Goal: Complete application form: Complete application form

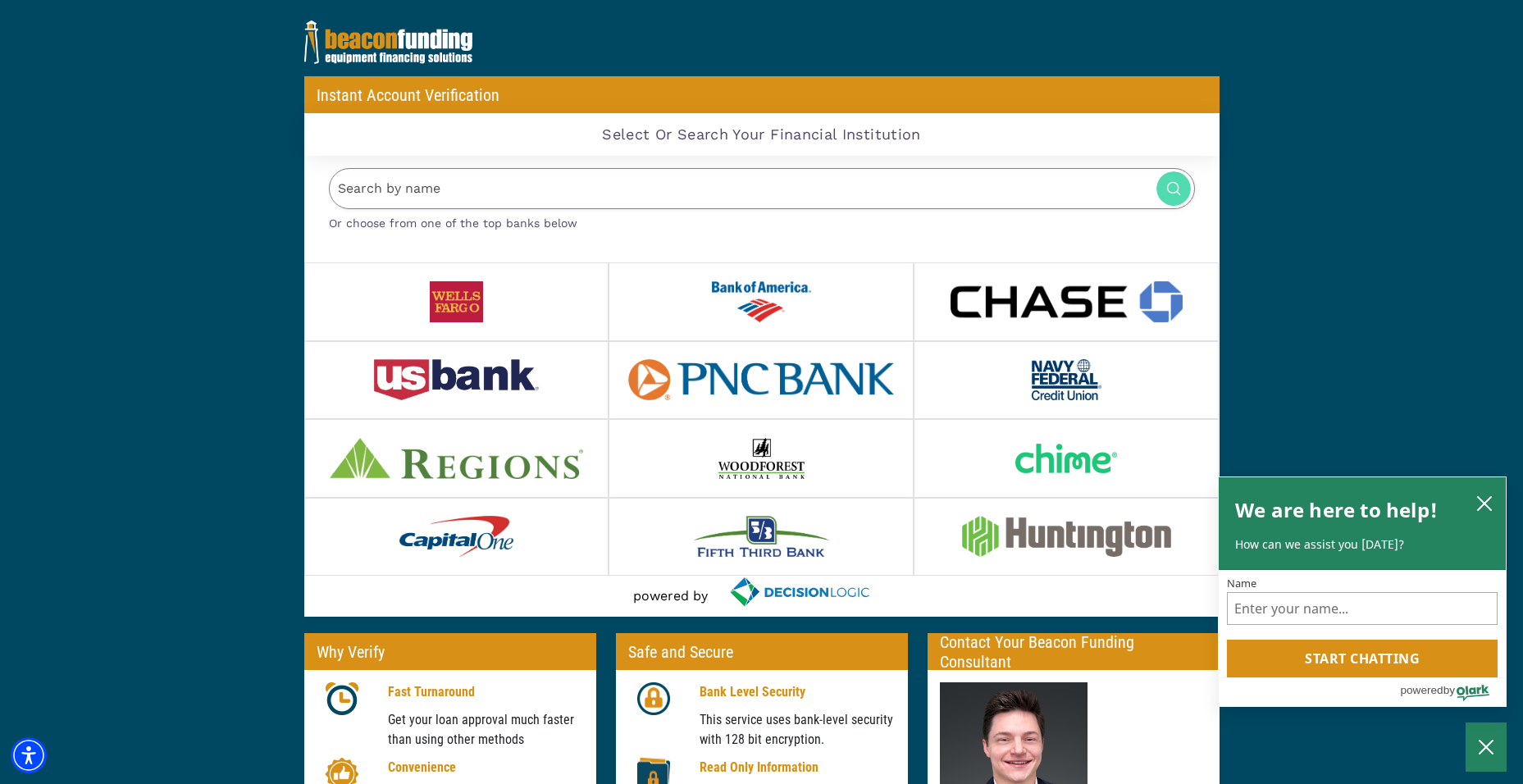
click at [366, 186] on input "Search by name" at bounding box center [762, 189] width 866 height 42
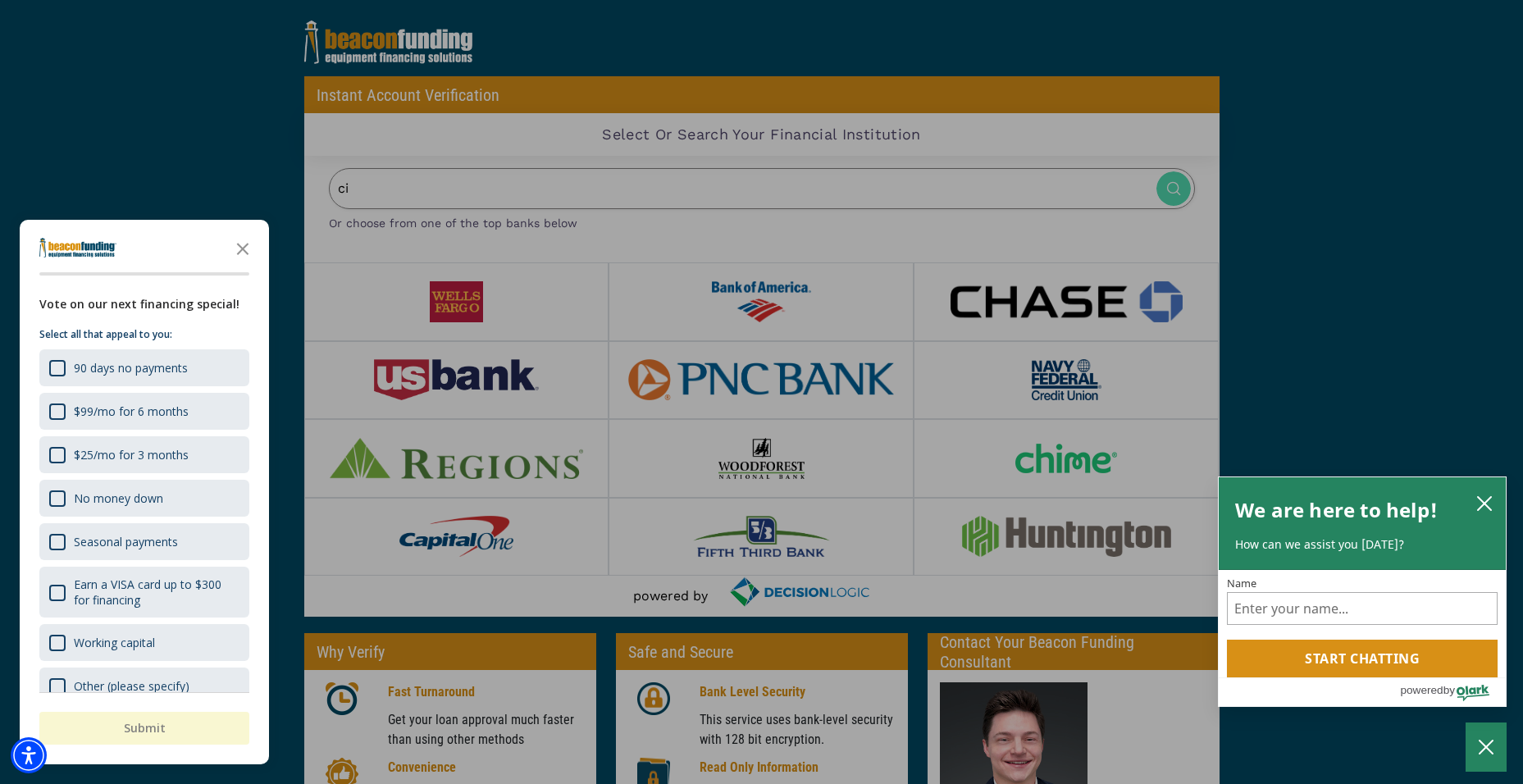
click at [367, 186] on div "button" at bounding box center [761, 392] width 1523 height 784
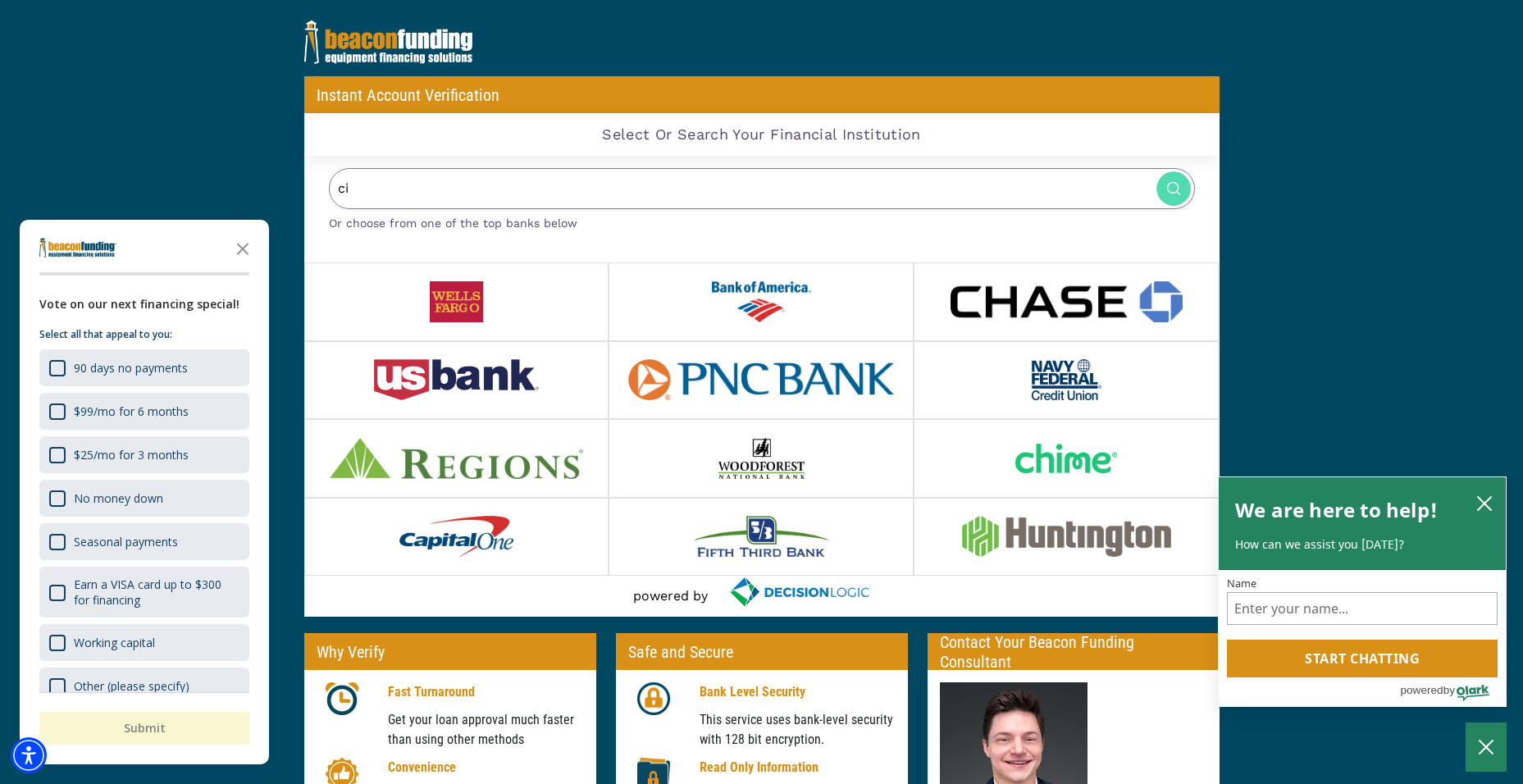
click at [368, 185] on input "ci" at bounding box center [762, 189] width 866 height 42
type input "c"
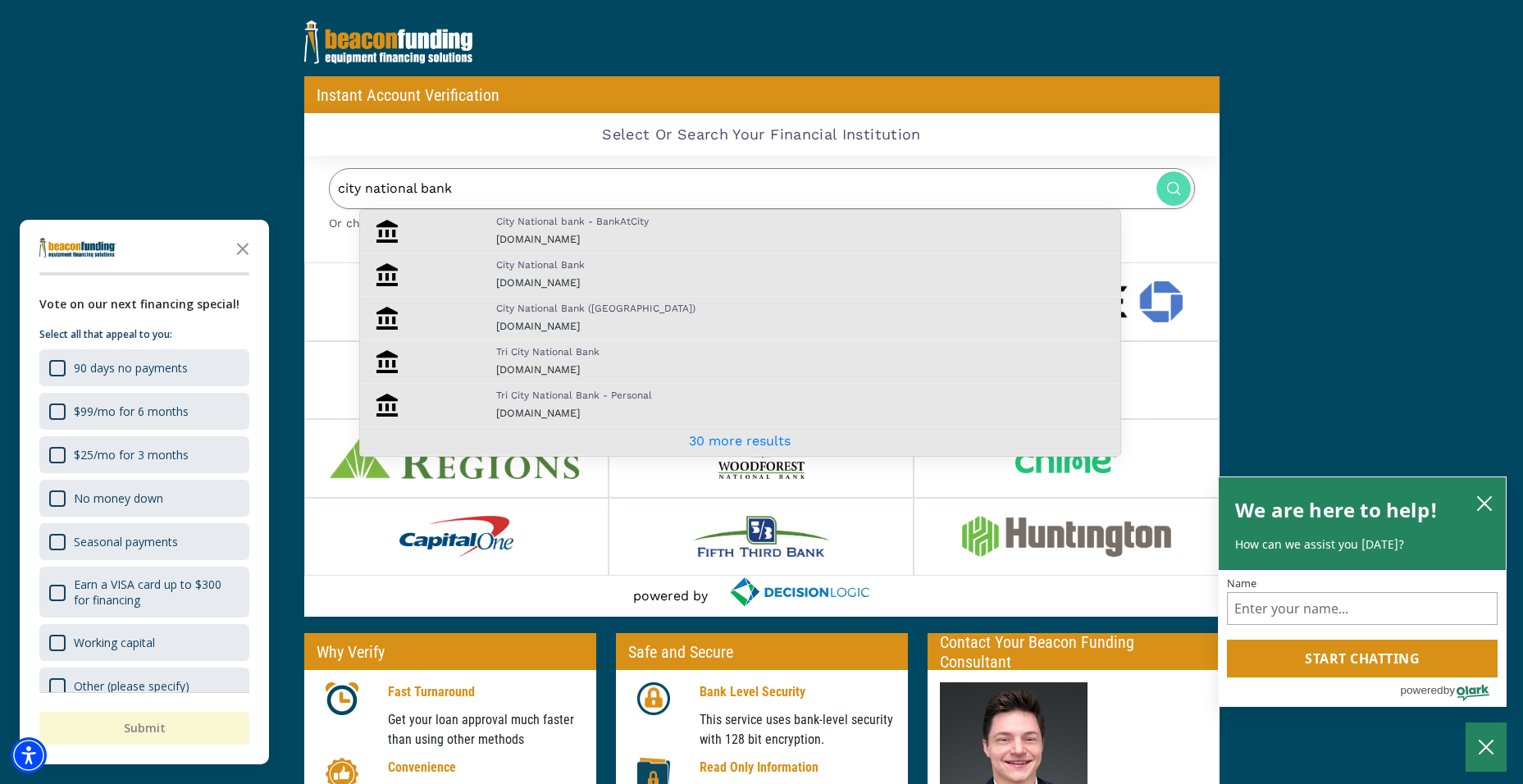
type input "city national bank"
click at [562, 225] on p "City National bank - BankAtCity" at bounding box center [804, 221] width 616 height 15
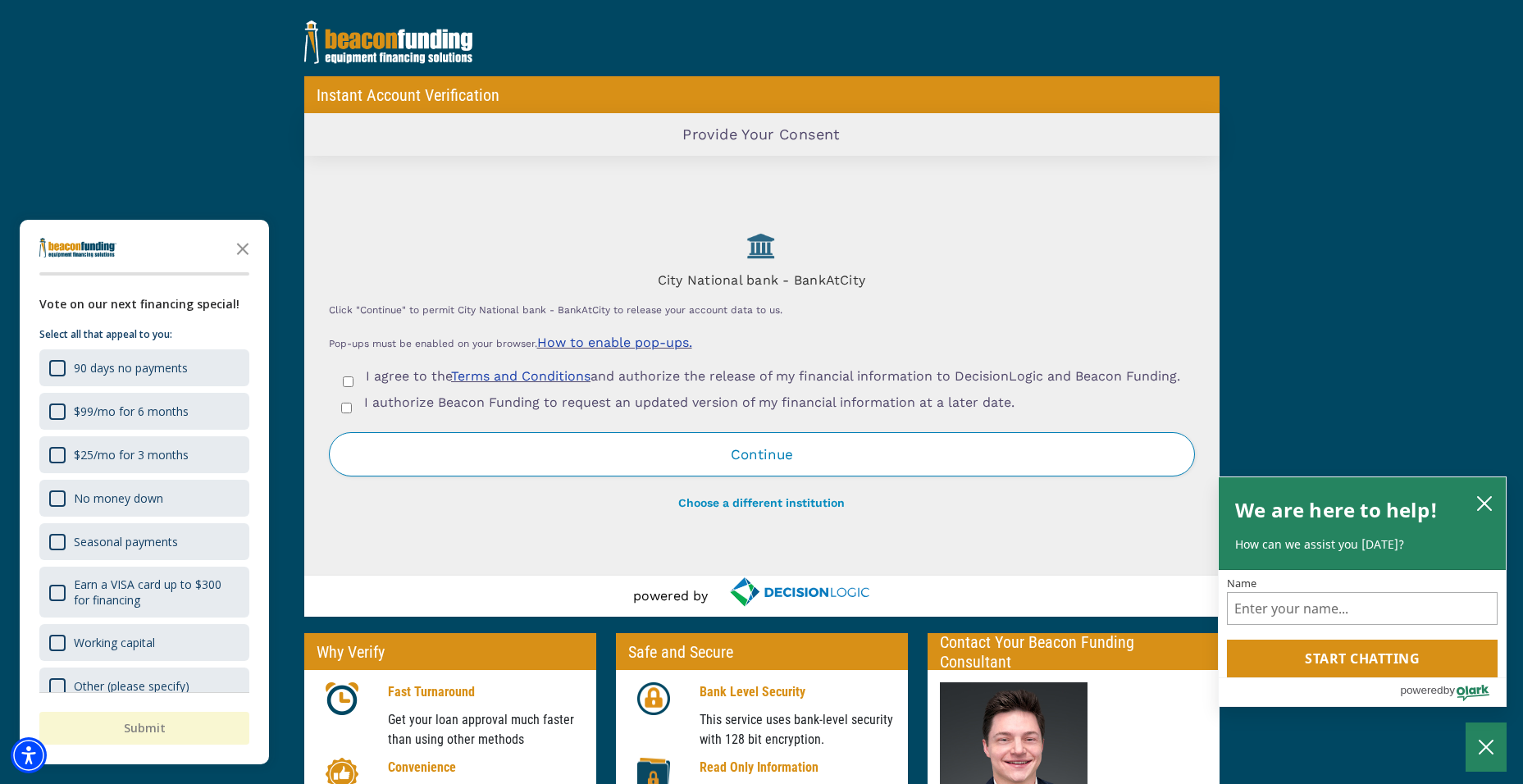
click at [344, 382] on input "I agree to the Terms and Conditions and authorize the release of my financial i…" at bounding box center [348, 381] width 10 height 10
checkbox input "true"
click at [346, 413] on input "I authorize Beacon Funding to request an updated version of my financial inform…" at bounding box center [346, 408] width 10 height 10
checkbox input "true"
click at [622, 461] on button "Continue" at bounding box center [762, 454] width 866 height 45
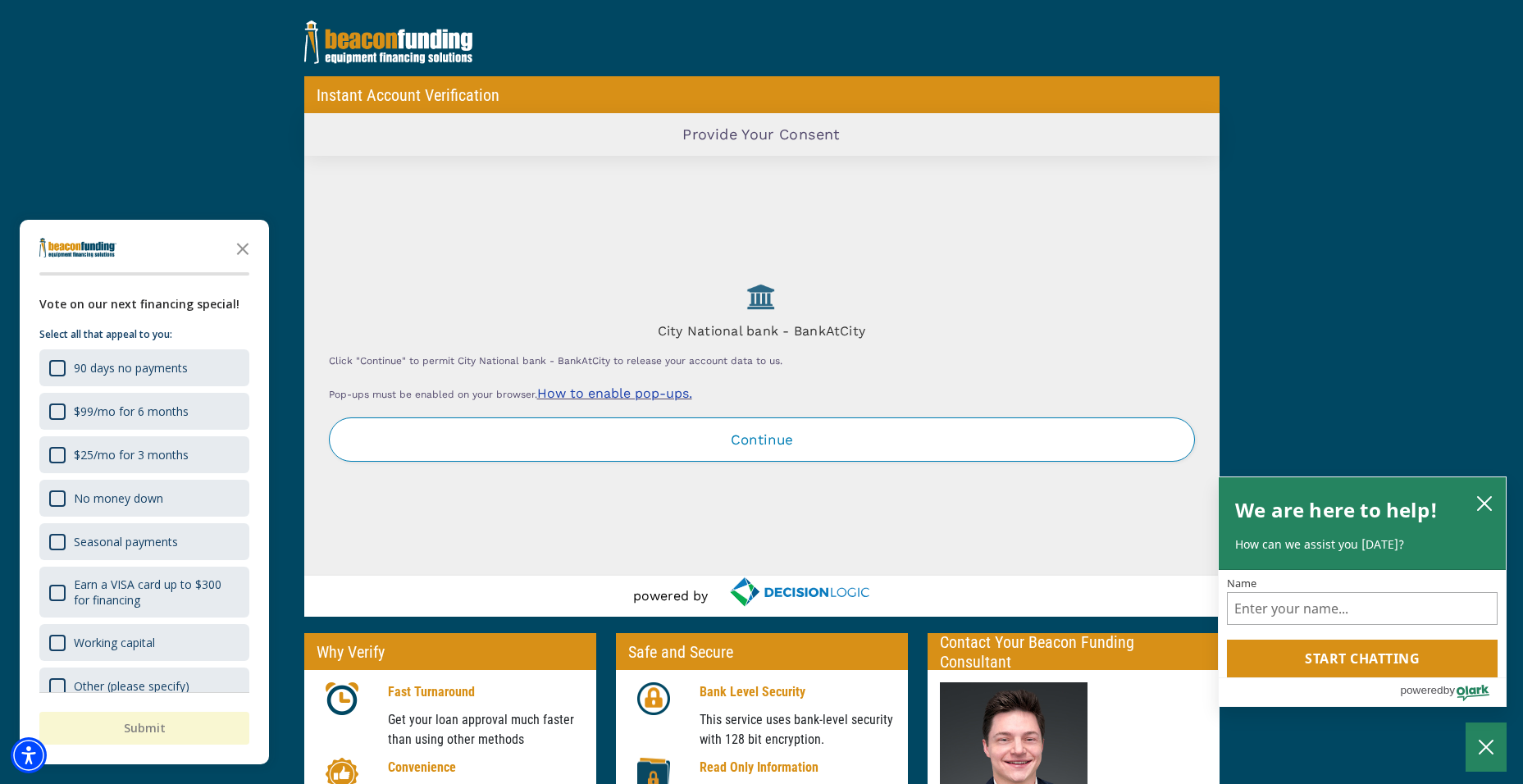
click at [759, 440] on button "Continue" at bounding box center [762, 440] width 866 height 45
click at [247, 246] on icon "Close the survey" at bounding box center [242, 247] width 33 height 33
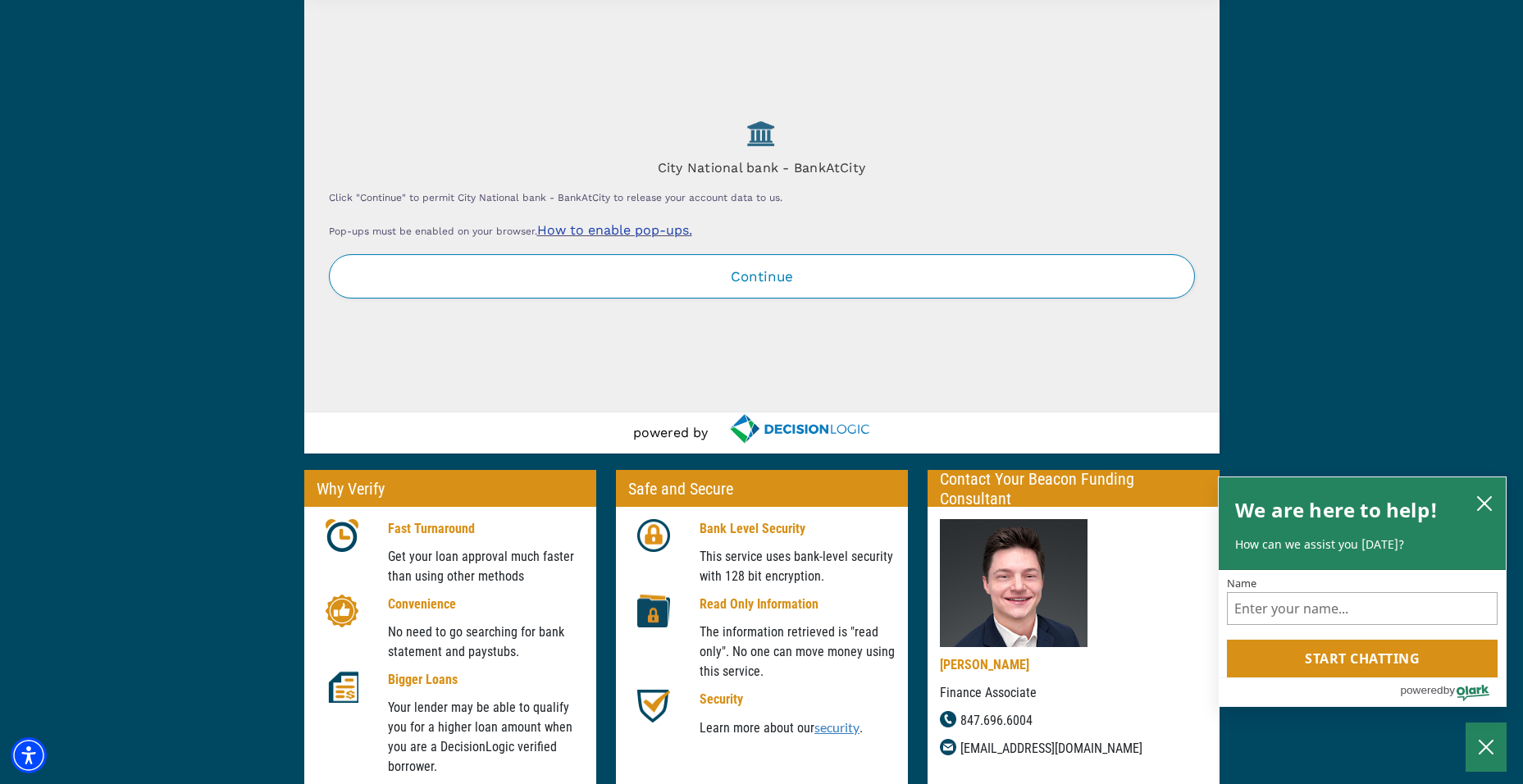
scroll to position [164, 0]
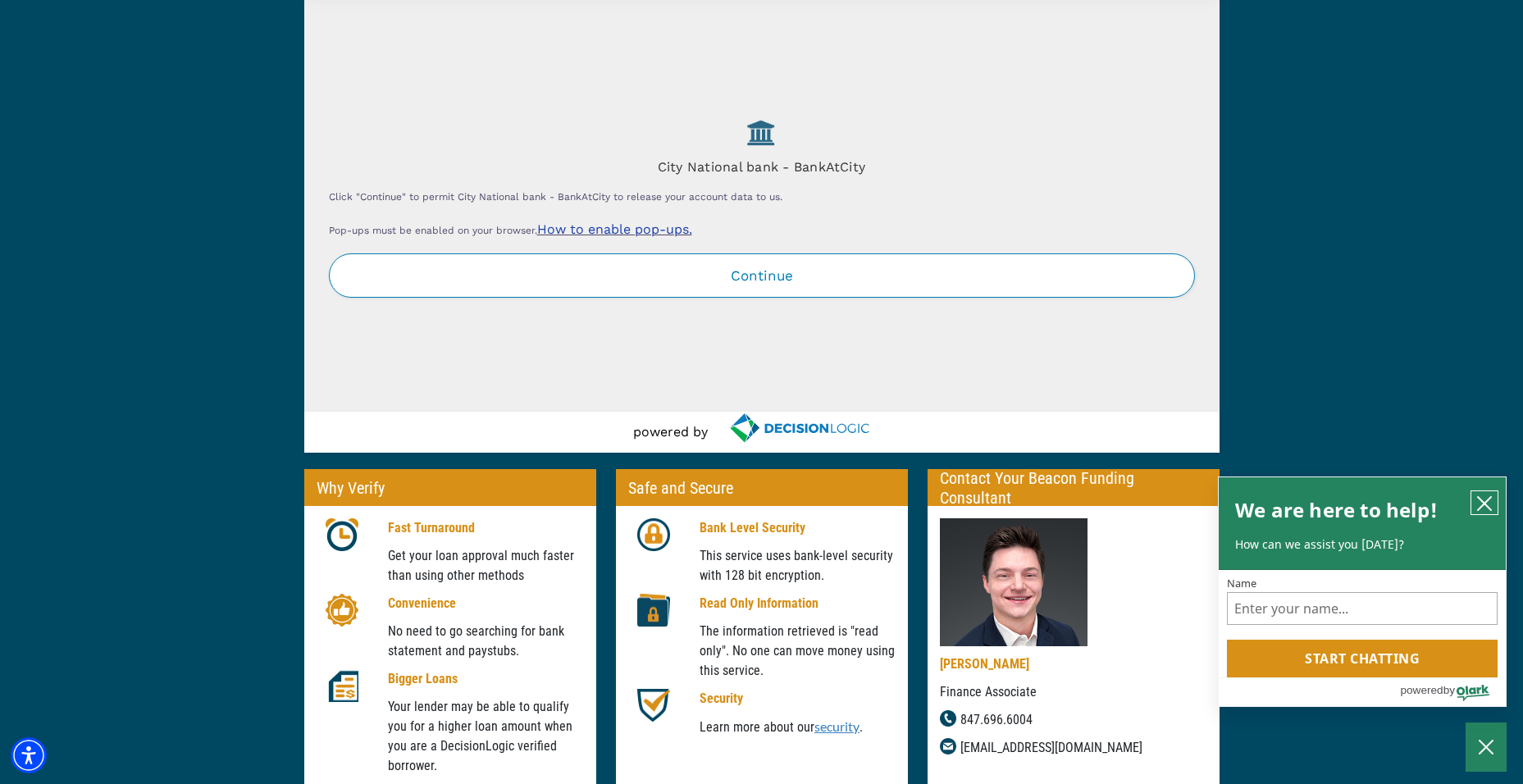
click at [1492, 498] on icon "close chatbox" at bounding box center [1483, 503] width 16 height 16
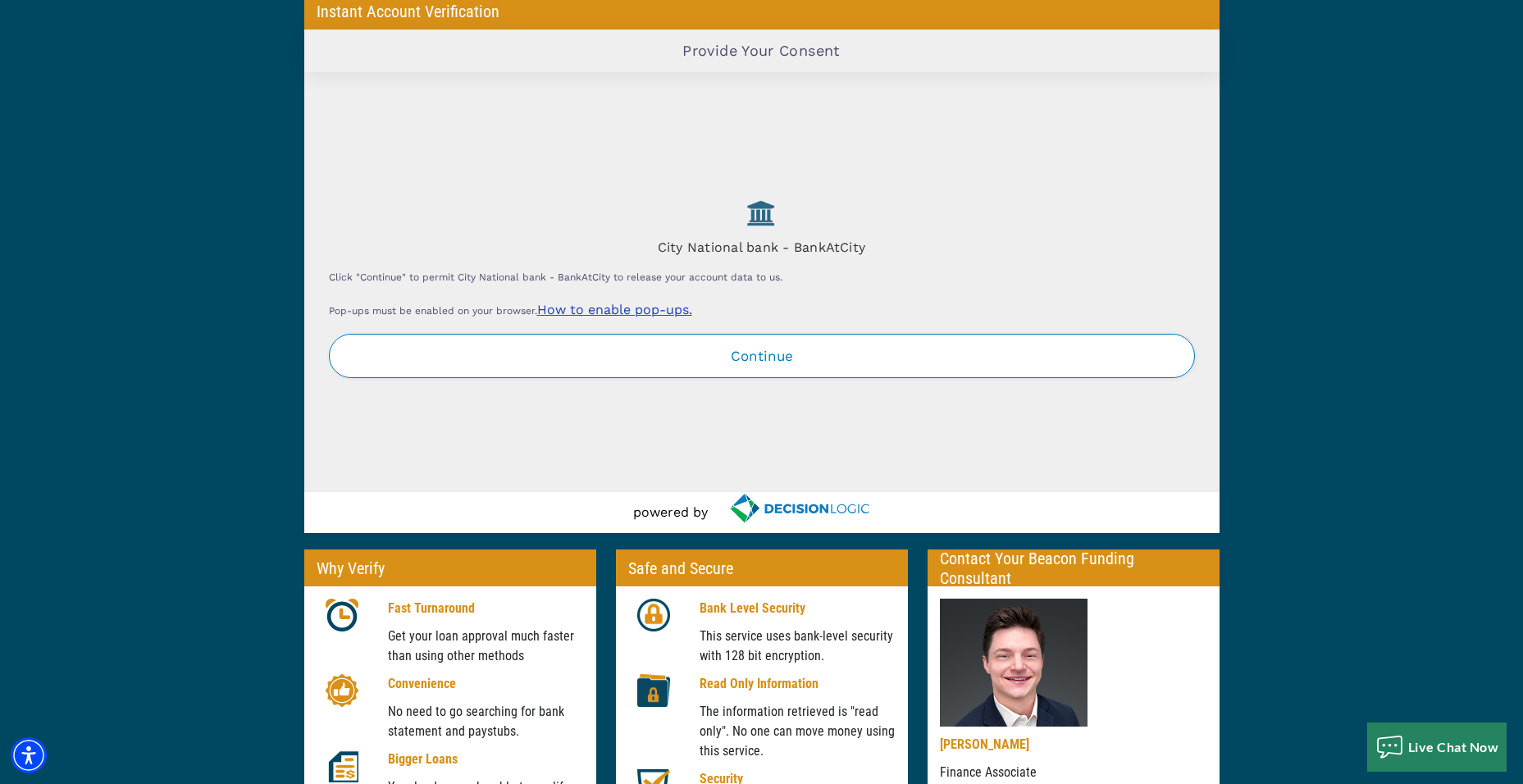
scroll to position [0, 0]
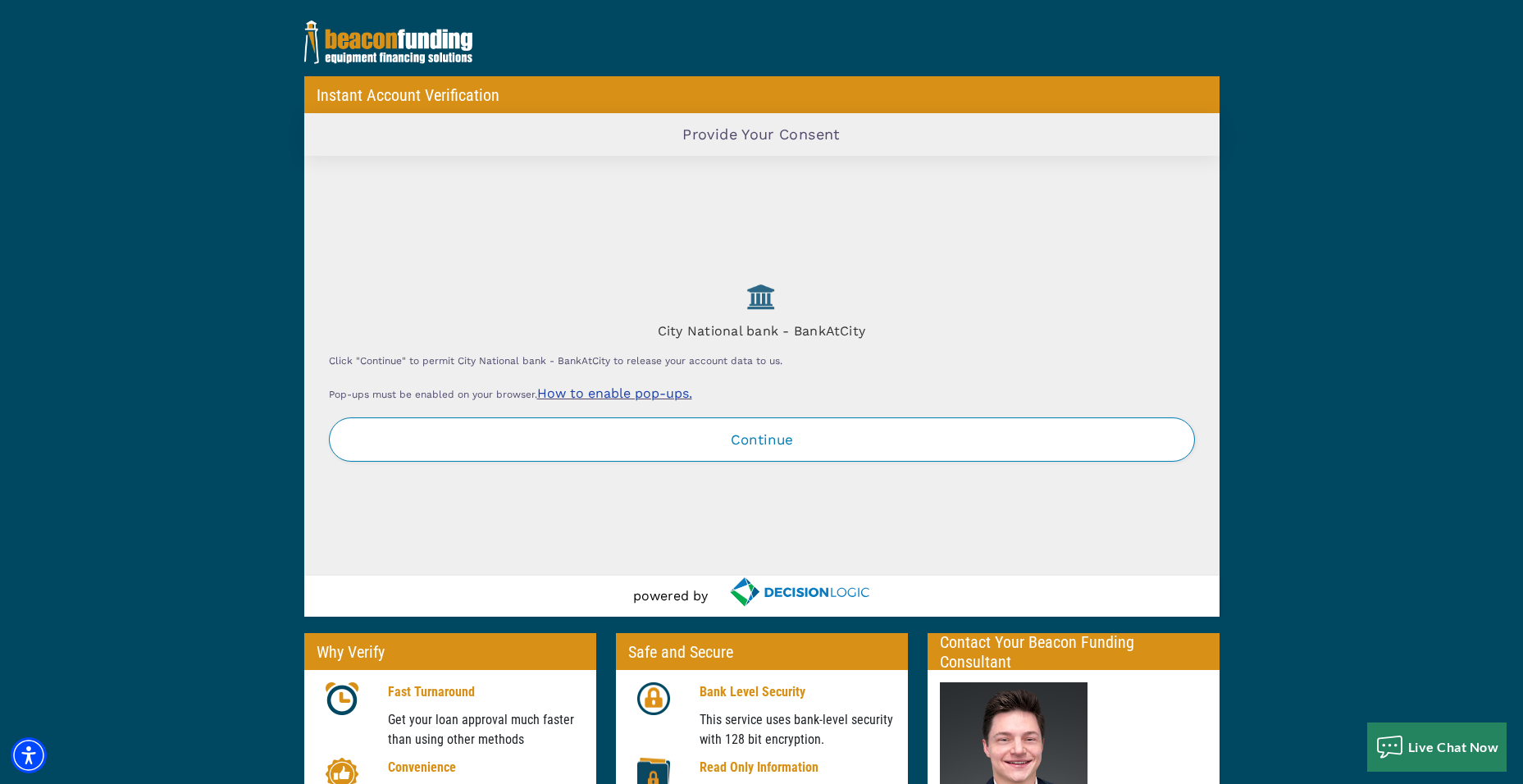
click at [775, 452] on button "Continue" at bounding box center [762, 440] width 866 height 45
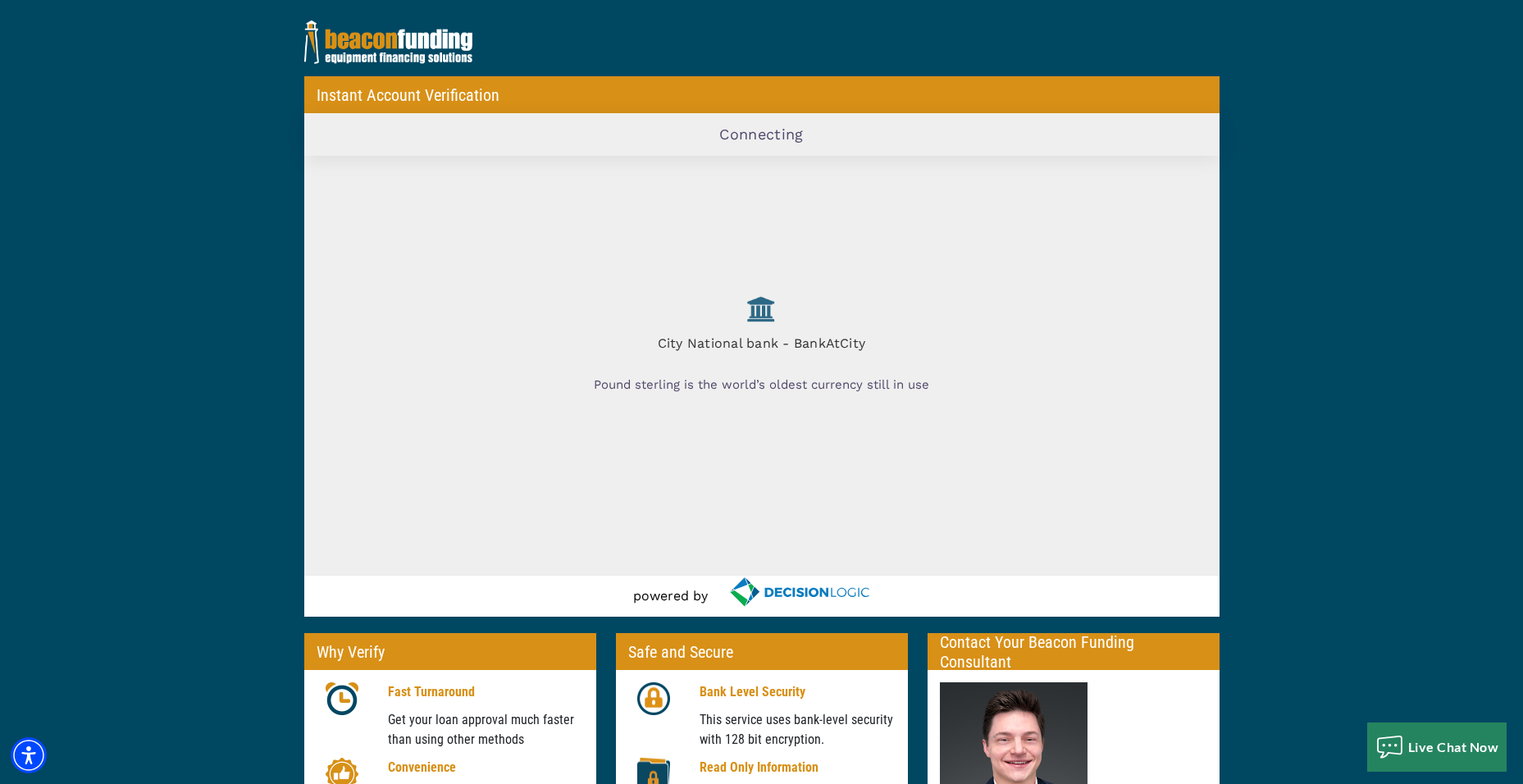
click at [902, 276] on div "City National bank - BankAtCity Pound sterling is the world’s oldest currency s…" at bounding box center [761, 365] width 915 height 420
click at [980, 269] on div "City National bank - BankAtCity You’re almost there, please stand by!" at bounding box center [761, 365] width 915 height 420
click at [921, 246] on div "City National bank - BankAtCity The US Bureau of Engraving and Printing will se…" at bounding box center [761, 365] width 915 height 420
click at [527, 313] on div "City National bank - BankAtCity" at bounding box center [762, 322] width 866 height 82
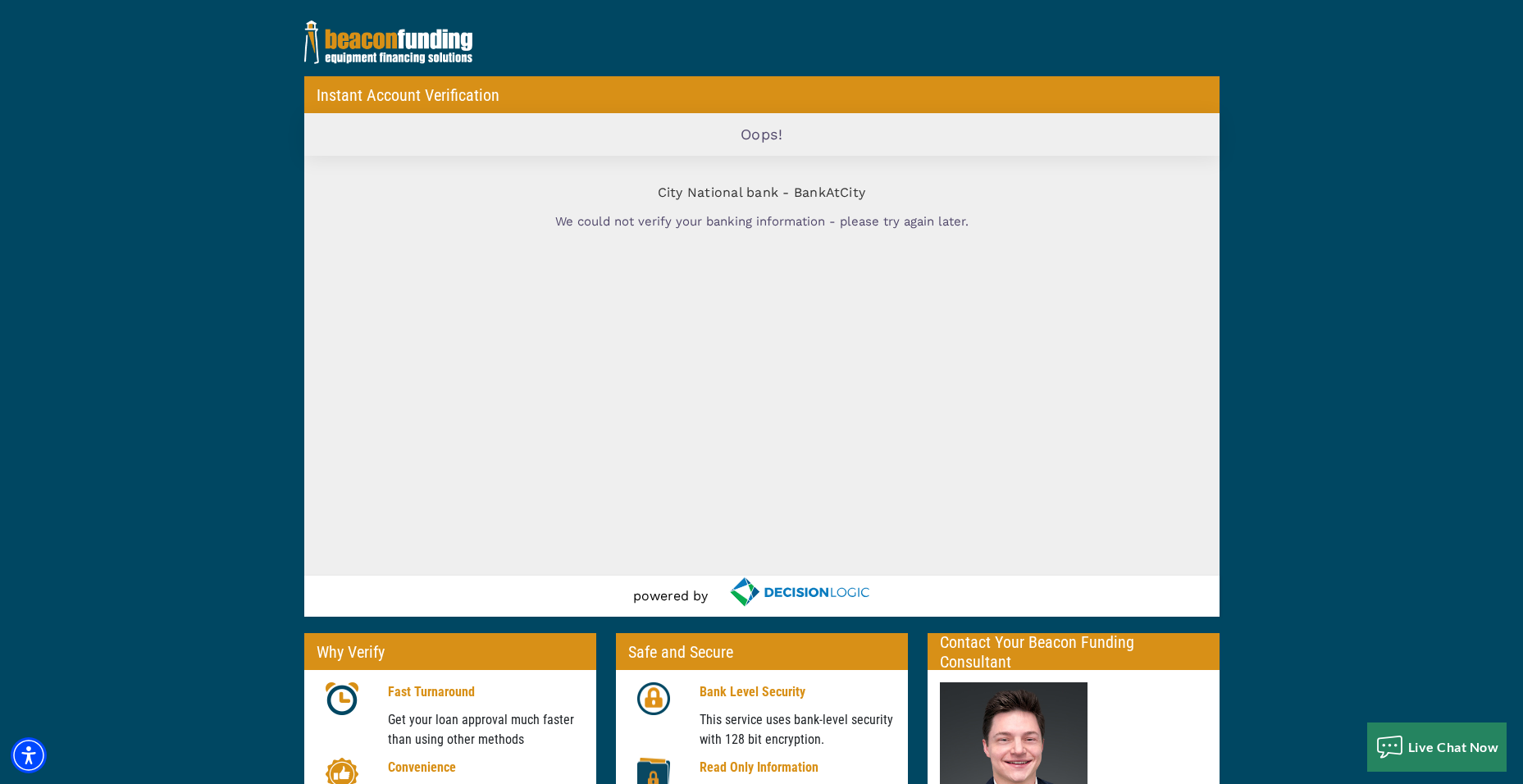
click at [831, 280] on div "City National bank - BankAtCity We could not verify your banking information - …" at bounding box center [761, 366] width 413 height 395
